Goal: Task Accomplishment & Management: Manage account settings

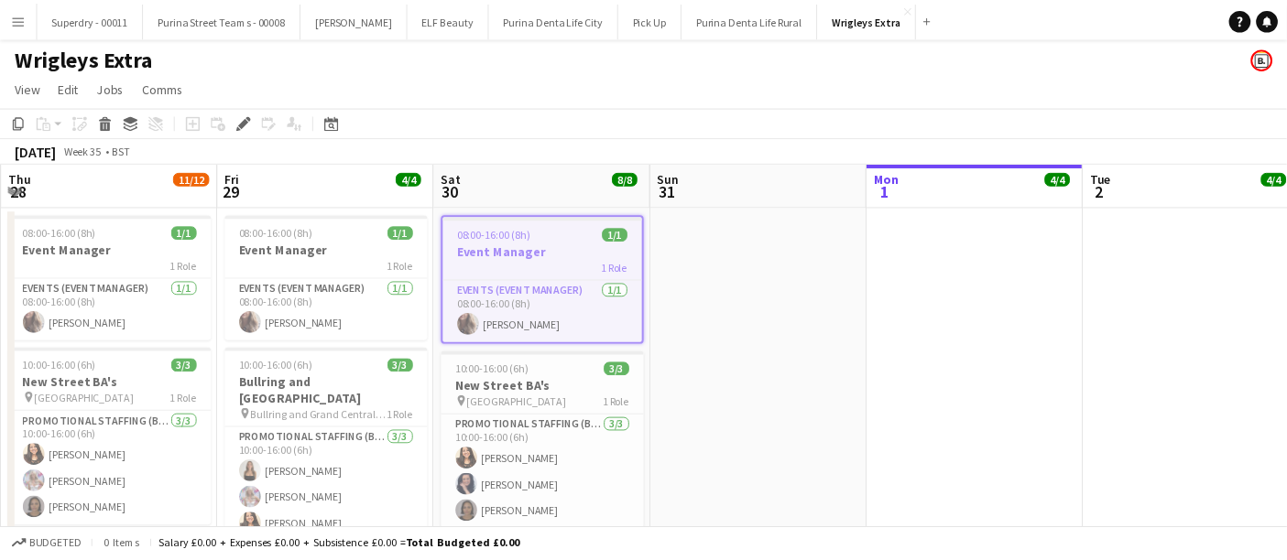
scroll to position [0, 629]
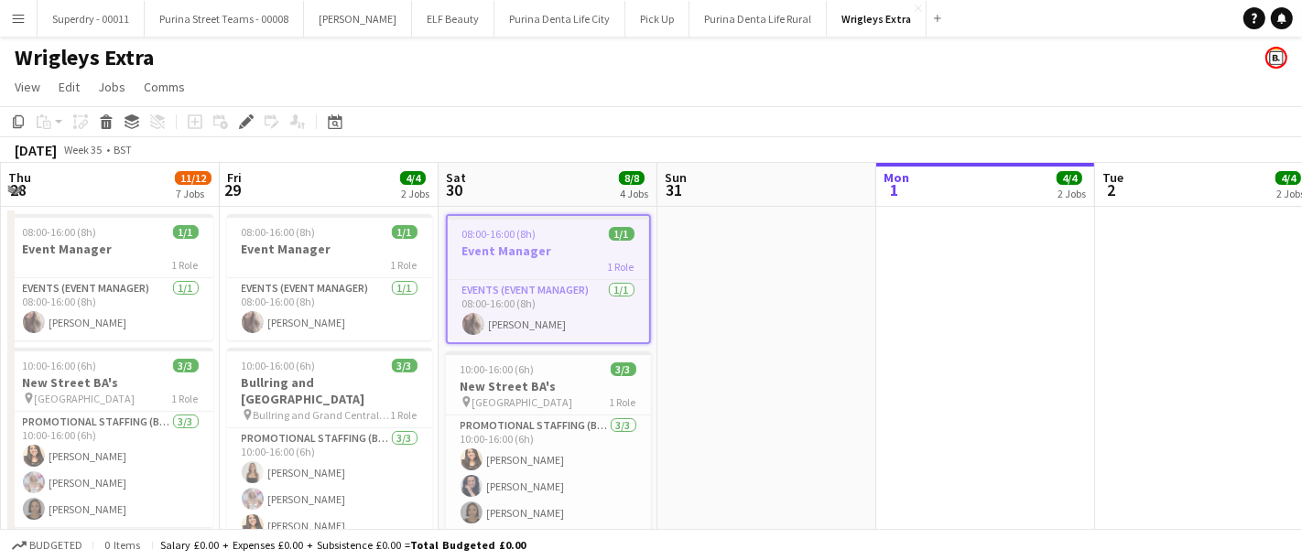
scroll to position [0, 629]
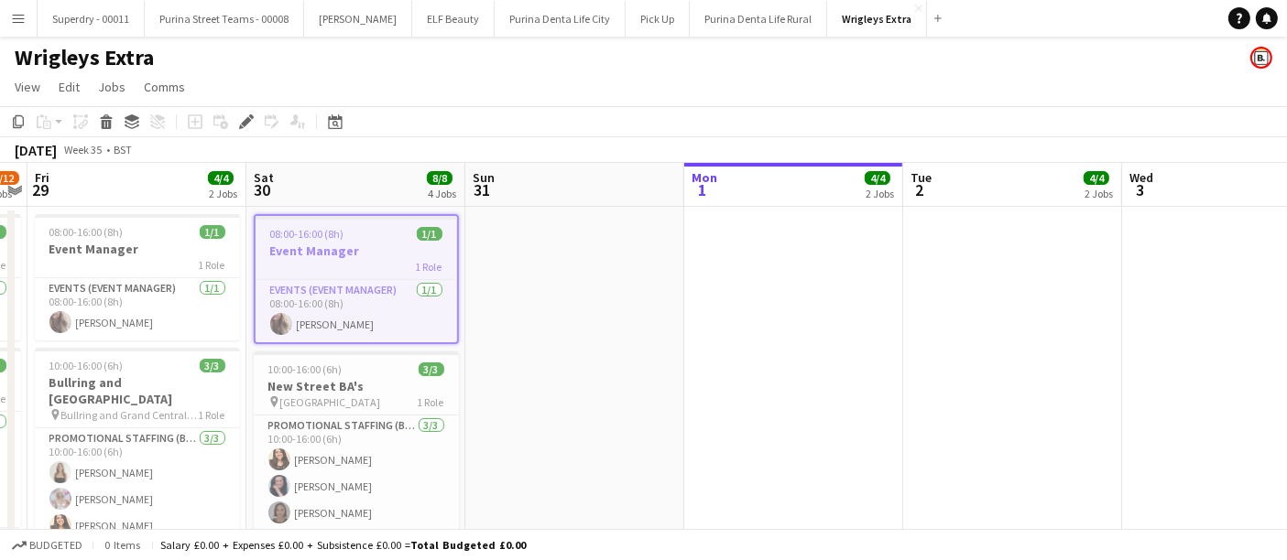
click at [21, 28] on button "Menu" at bounding box center [18, 18] width 37 height 37
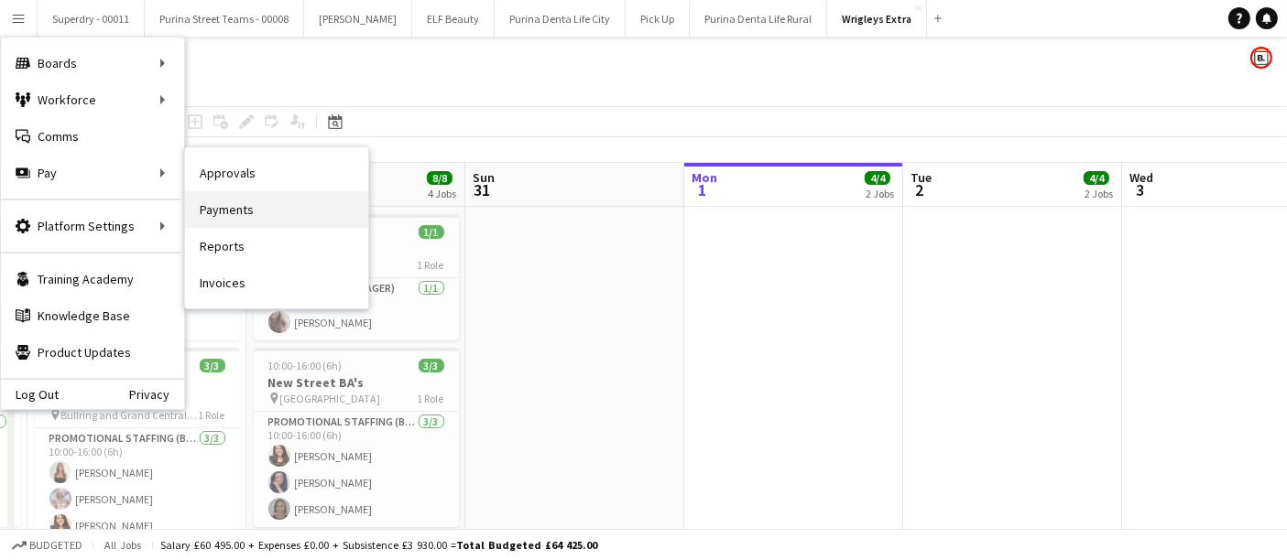
click at [212, 208] on link "Payments" at bounding box center [276, 209] width 183 height 37
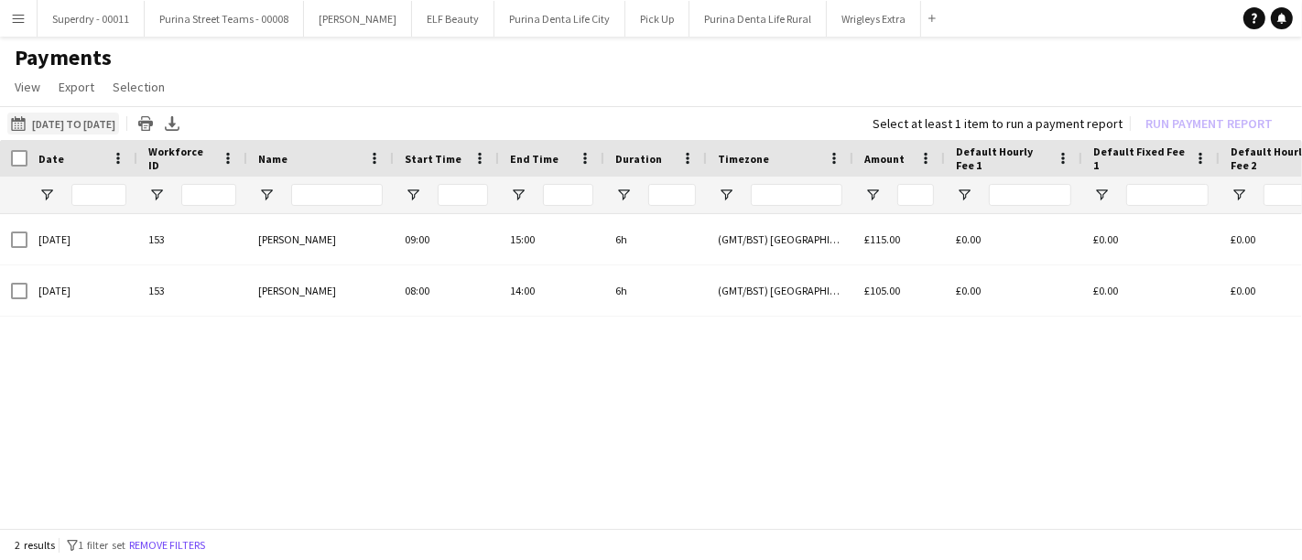
click at [119, 132] on button "[DATE] to [DATE] [DATE] to [DATE]" at bounding box center [63, 124] width 112 height 22
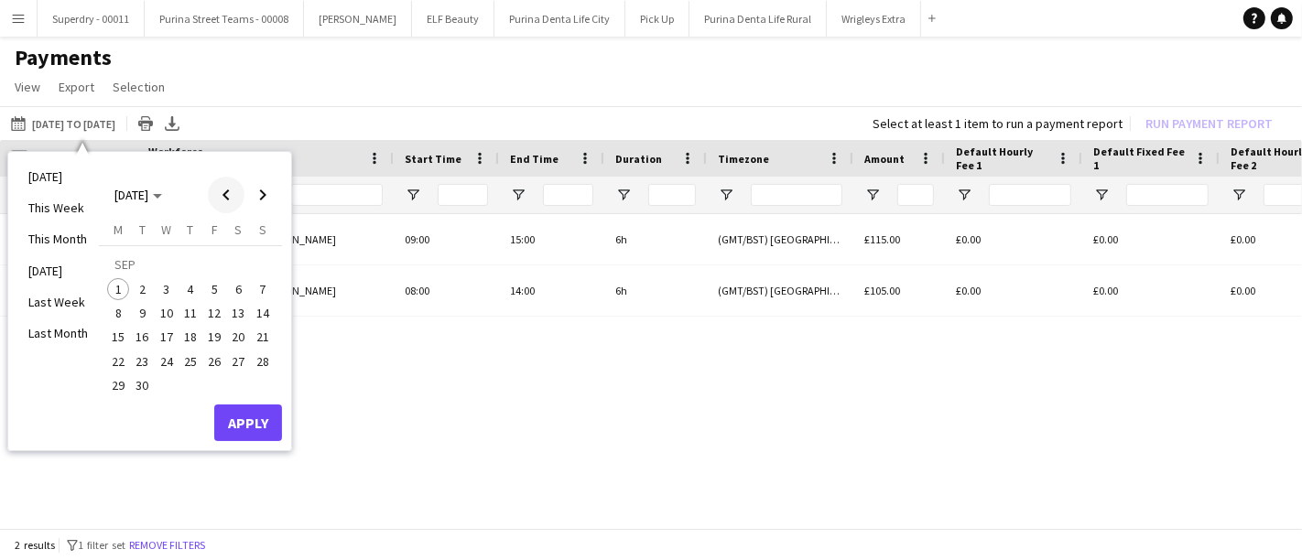
click at [227, 181] on span "Previous month" at bounding box center [226, 195] width 37 height 37
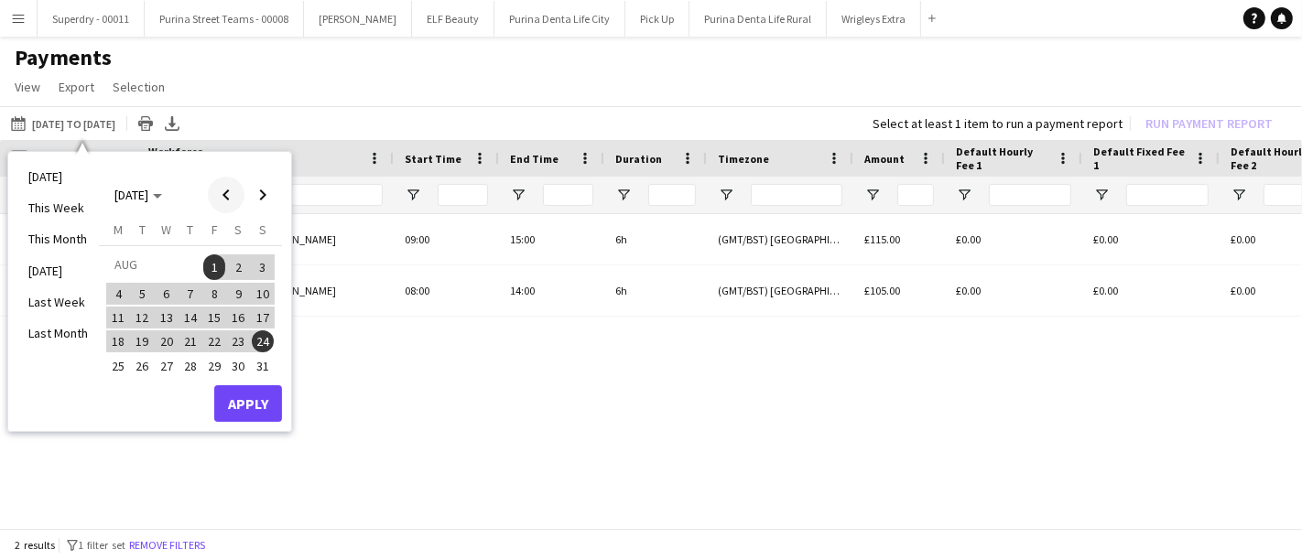
click at [227, 181] on span "Previous month" at bounding box center [226, 195] width 37 height 37
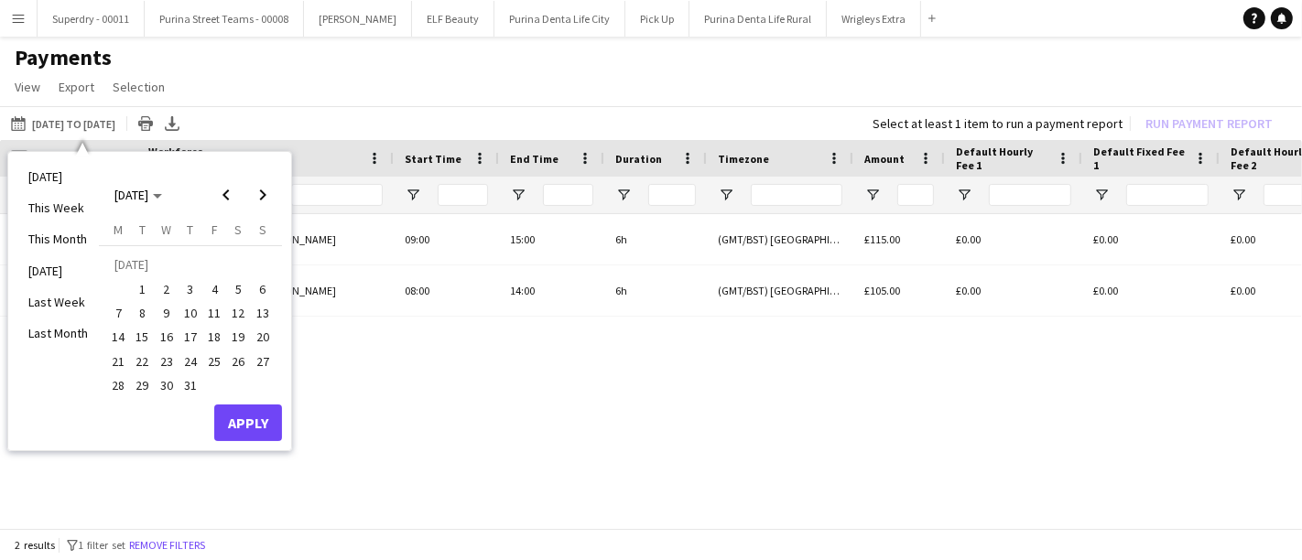
click at [146, 293] on span "1" at bounding box center [143, 289] width 22 height 22
click at [267, 185] on span "Next month" at bounding box center [262, 195] width 37 height 37
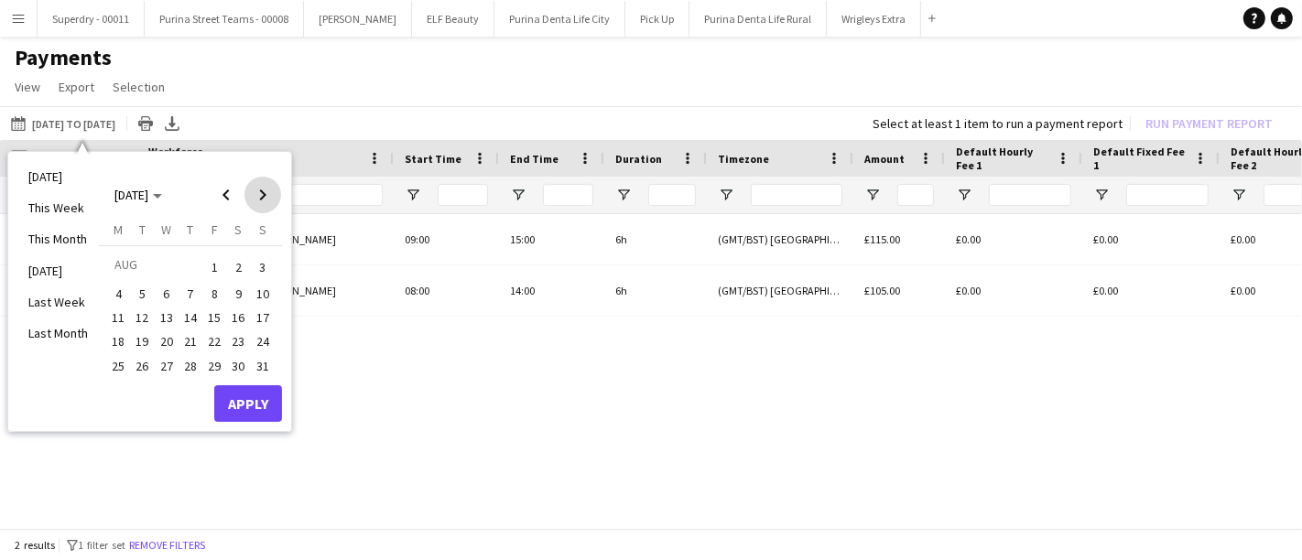
click at [267, 185] on span "Next month" at bounding box center [262, 195] width 37 height 37
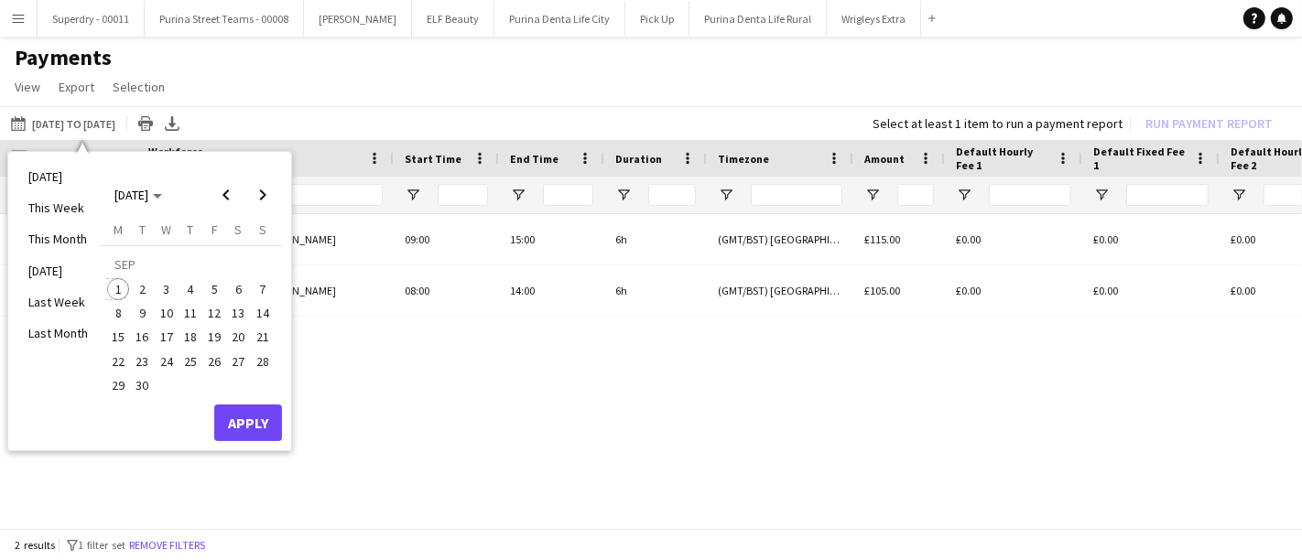
click at [114, 289] on span "1" at bounding box center [118, 289] width 22 height 22
click at [249, 419] on button "Apply" at bounding box center [248, 423] width 68 height 37
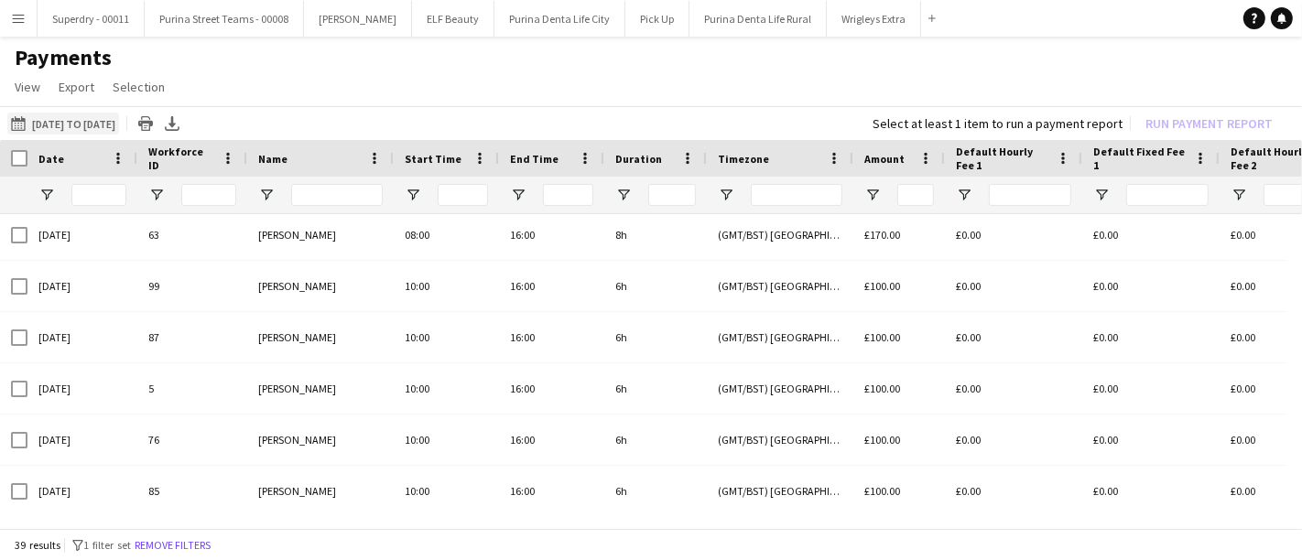
click at [60, 125] on button "[DATE] to [DATE] [DATE] to [DATE]" at bounding box center [63, 124] width 112 height 22
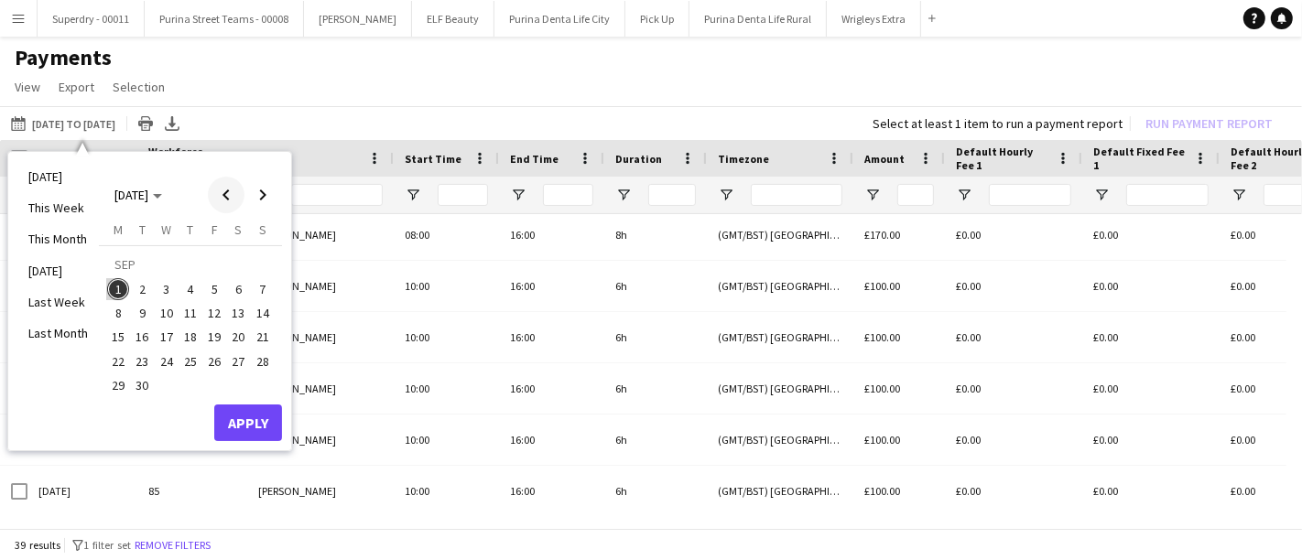
click at [240, 202] on span "Previous month" at bounding box center [226, 195] width 37 height 37
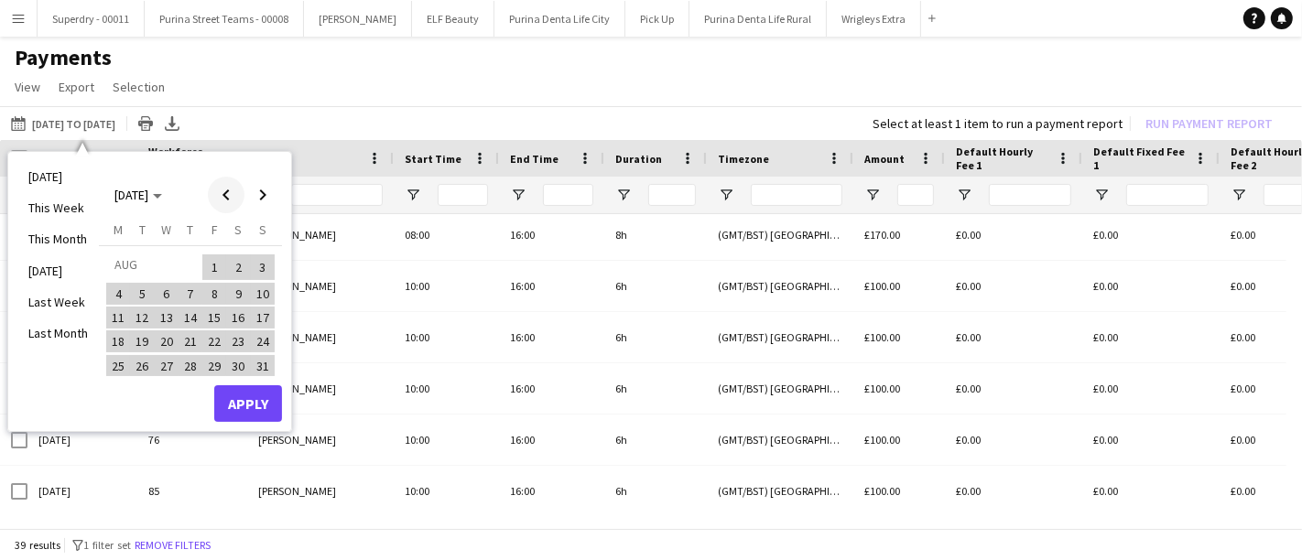
click at [240, 202] on span "Previous month" at bounding box center [226, 195] width 37 height 37
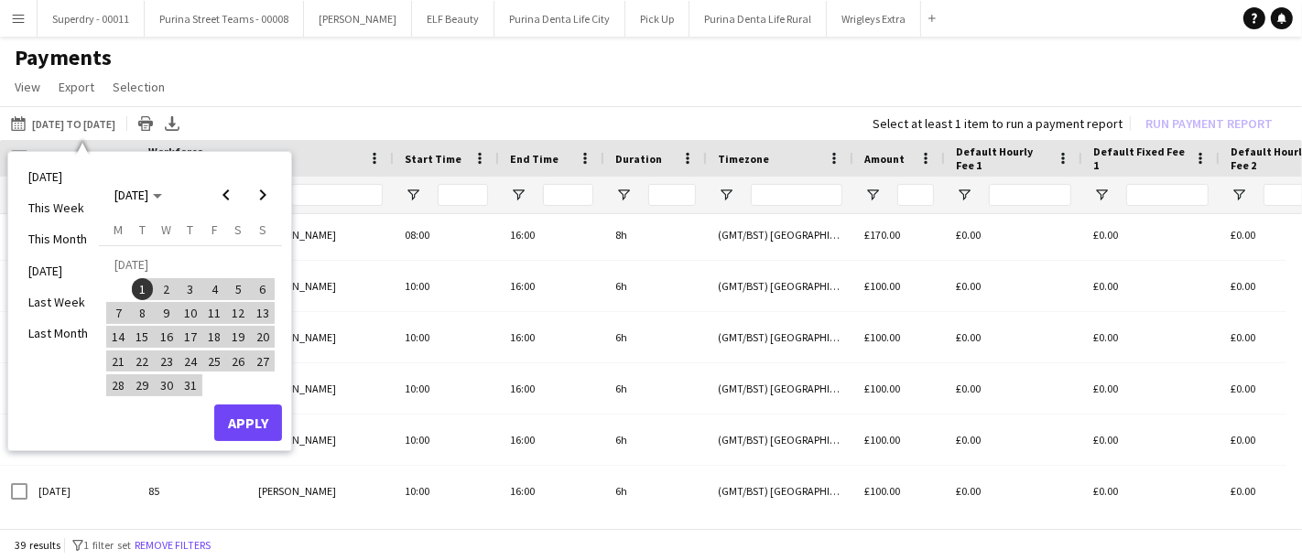
click at [348, 83] on app-page-menu "View Customise view Customise filters Reset Filters Reset View Reset All Export…" at bounding box center [651, 88] width 1302 height 35
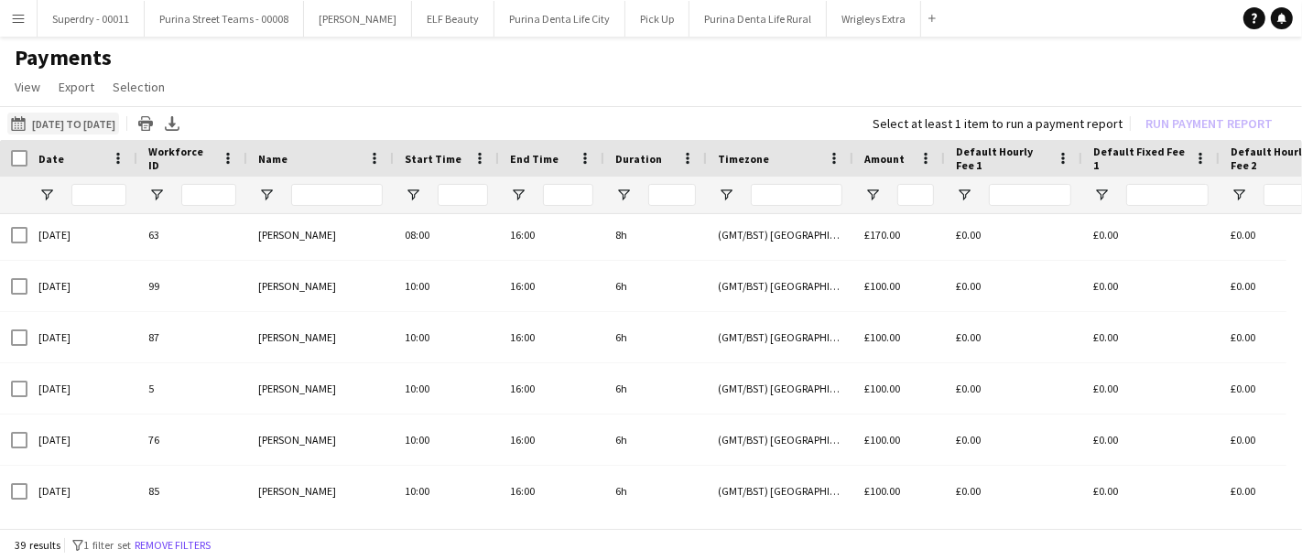
click at [119, 123] on button "[DATE] to [DATE] [DATE] to [DATE]" at bounding box center [63, 124] width 112 height 22
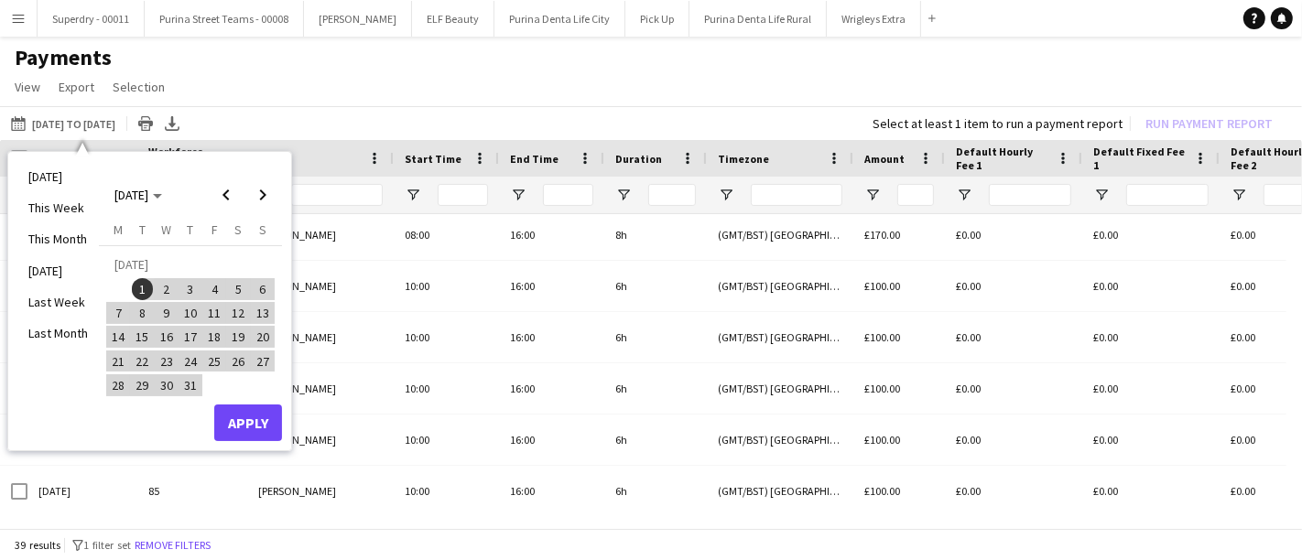
click at [288, 107] on div "[DATE] to [DATE] [DATE] to [DATE] [DATE] This Week This Month [DATE] Last Week …" at bounding box center [651, 123] width 1302 height 34
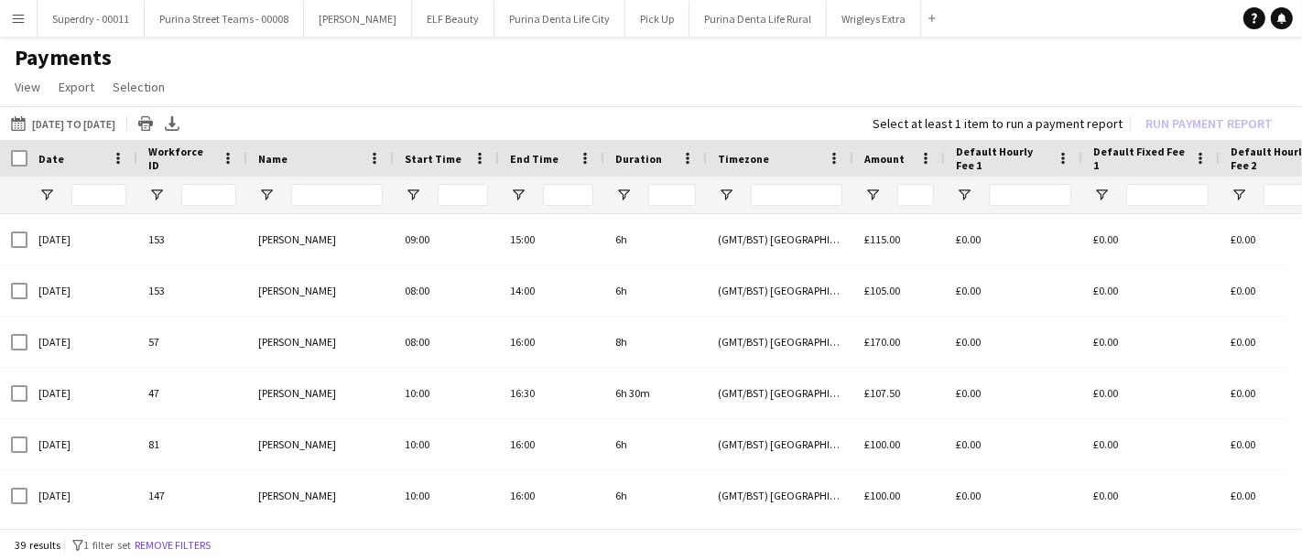
click at [6, 21] on button "Menu" at bounding box center [18, 18] width 37 height 37
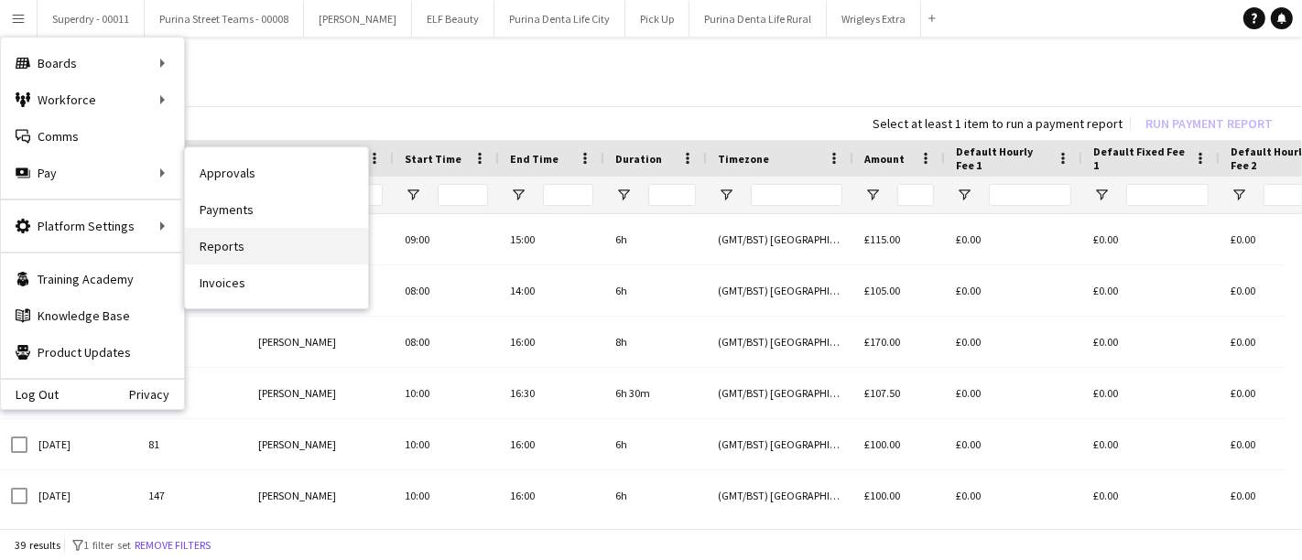
click at [215, 249] on link "Reports" at bounding box center [276, 246] width 183 height 37
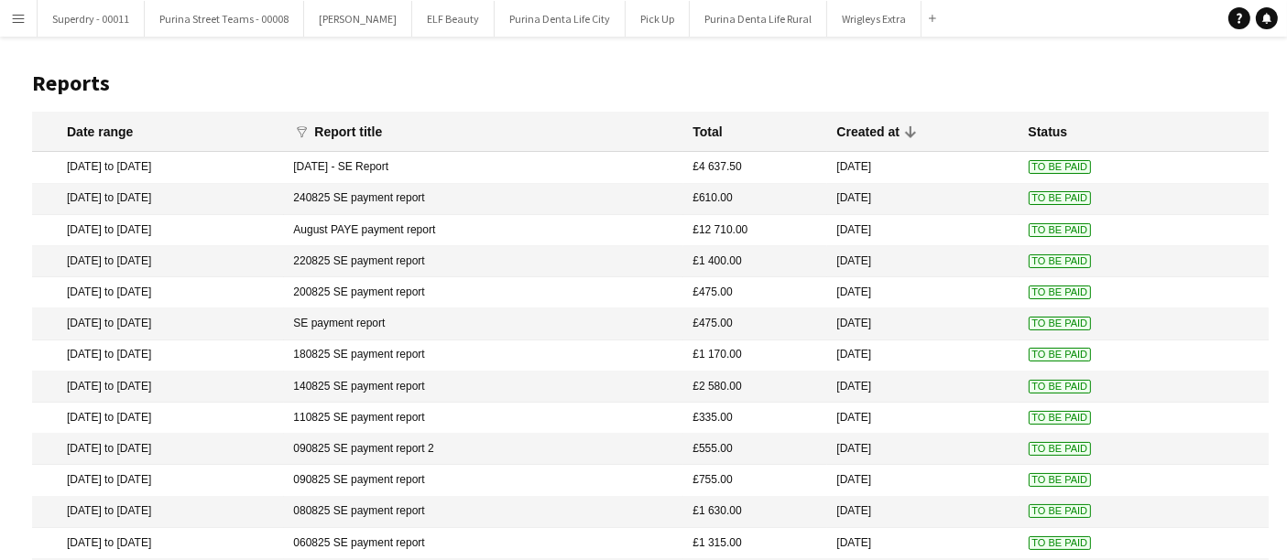
click at [18, 18] on app-icon "Menu" at bounding box center [18, 18] width 15 height 15
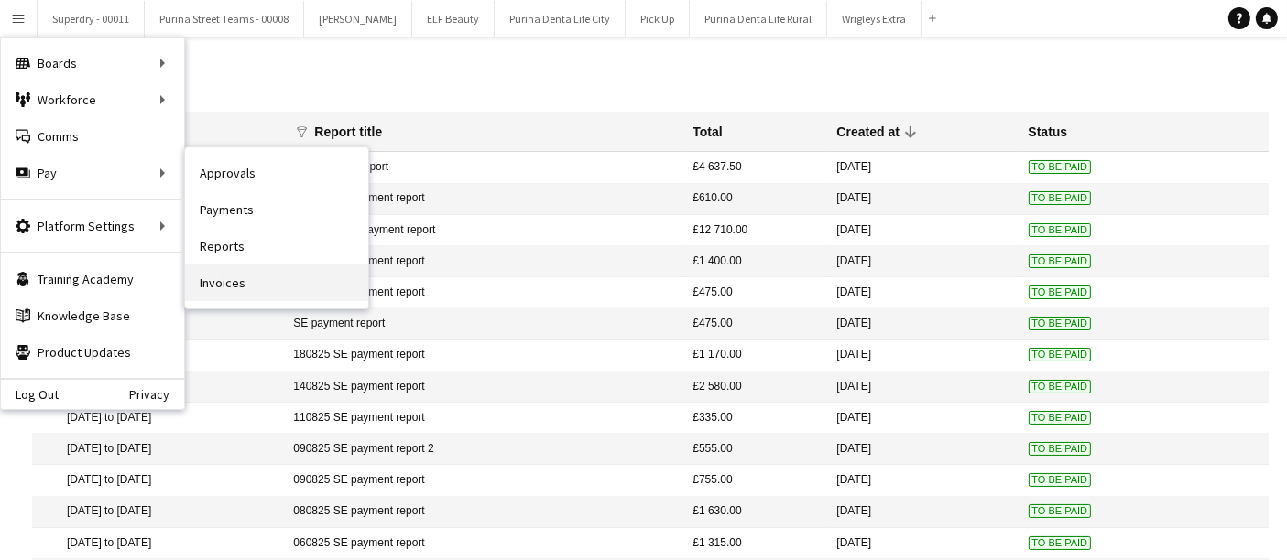
click at [245, 283] on link "Invoices" at bounding box center [276, 283] width 183 height 37
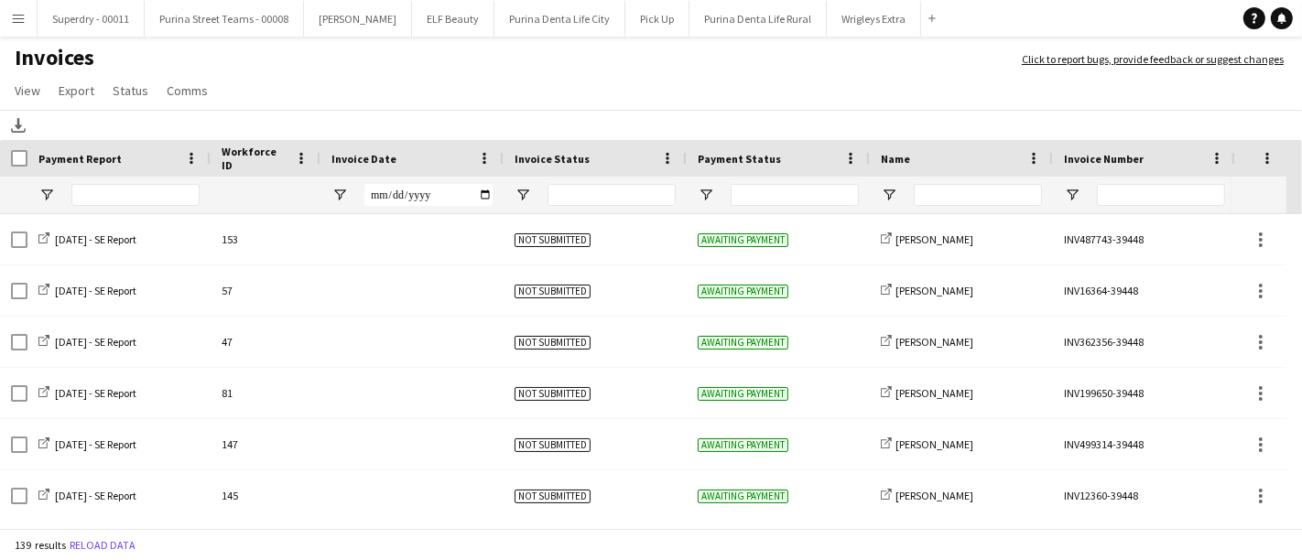
scroll to position [561, 0]
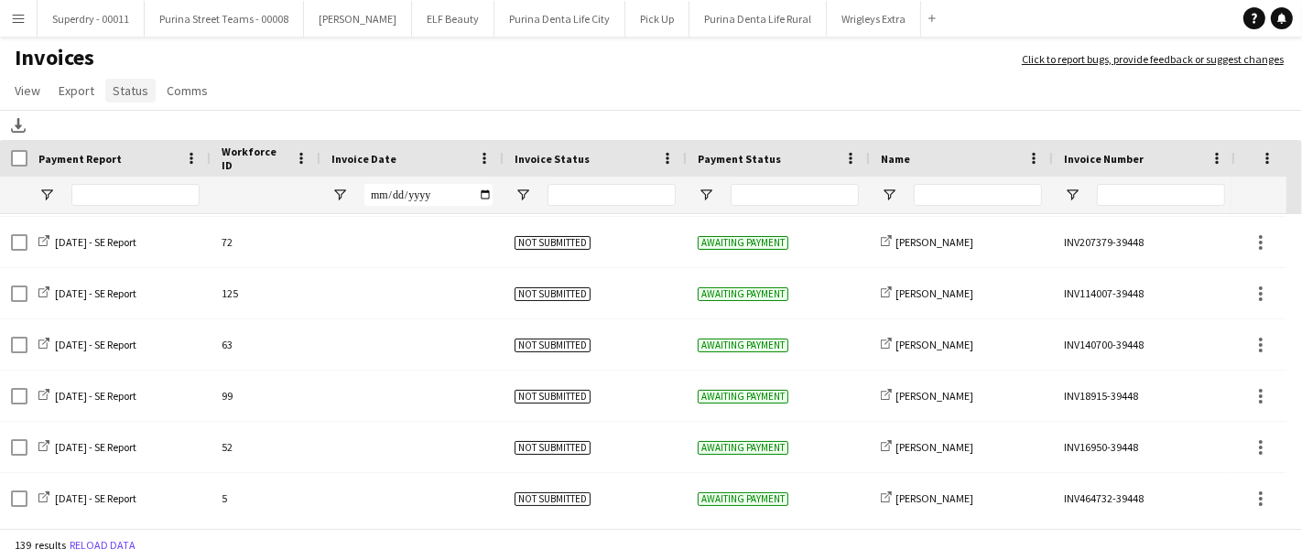
click at [125, 99] on link "Status" at bounding box center [130, 91] width 50 height 24
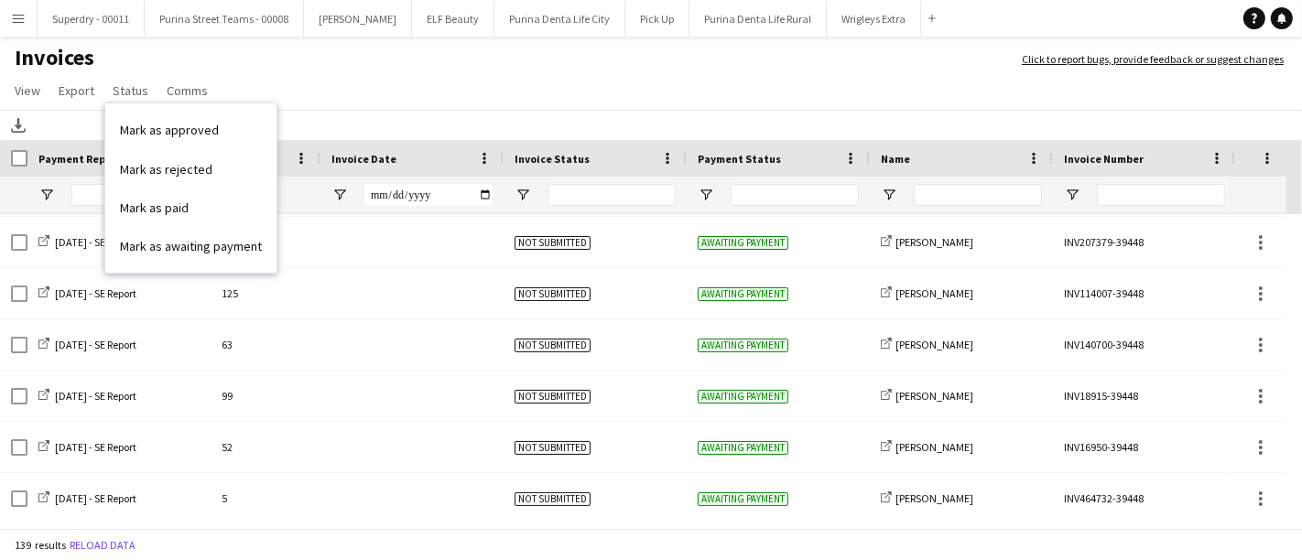
click at [400, 95] on app-page-menu "View Customise view Customise filters Reset Filters Reset View Reset All Export…" at bounding box center [651, 92] width 1302 height 35
